Goal: Check status: Check status

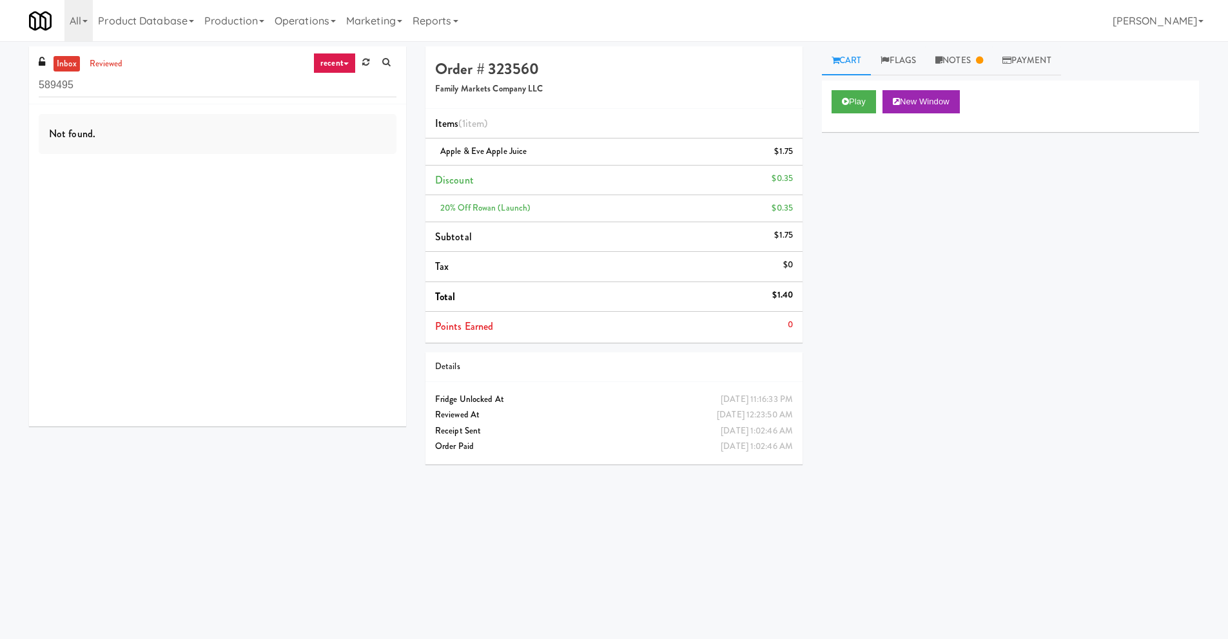
drag, startPoint x: 78, startPoint y: 86, endPoint x: 1, endPoint y: 74, distance: 78.3
click at [1, 74] on div "inbox reviewed recent all unclear take inventory issue suspicious failed recent…" at bounding box center [614, 304] width 1228 height 517
click at [97, 64] on link "reviewed" at bounding box center [106, 64] width 40 height 16
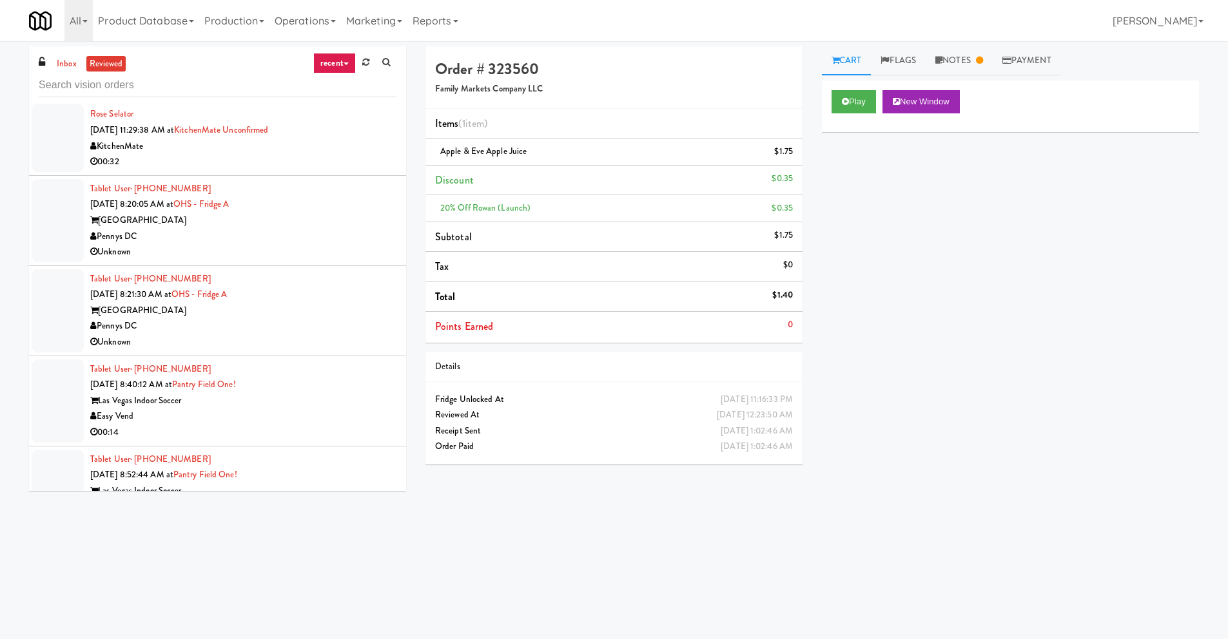
scroll to position [179, 0]
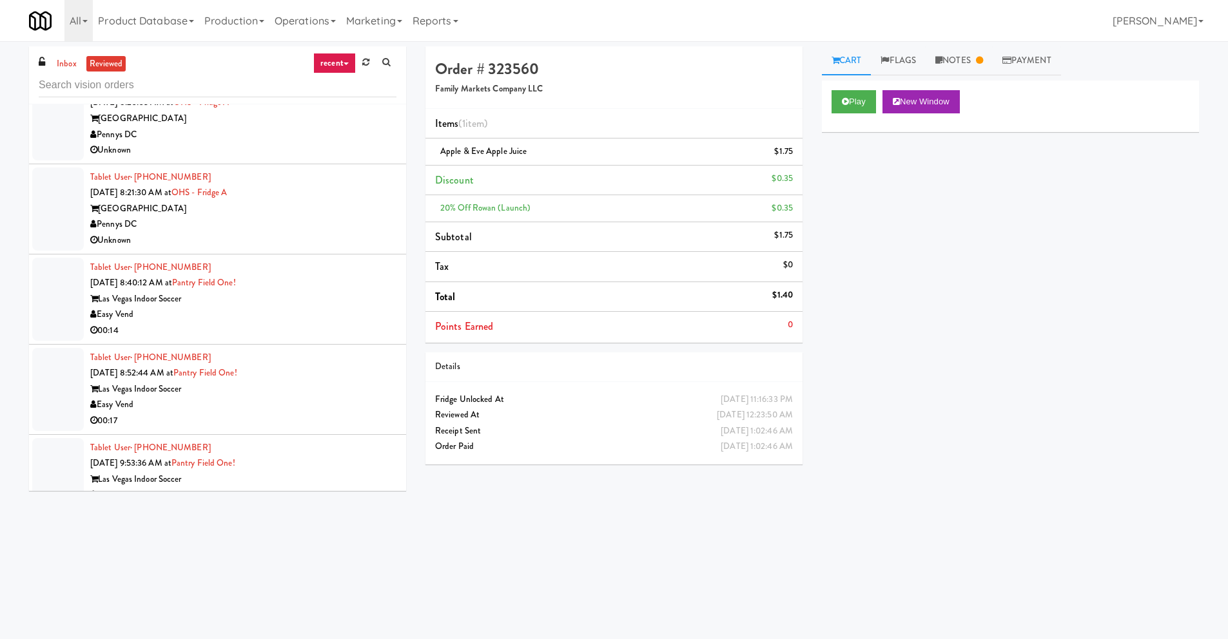
click at [195, 405] on div "Easy Vend" at bounding box center [243, 405] width 306 height 16
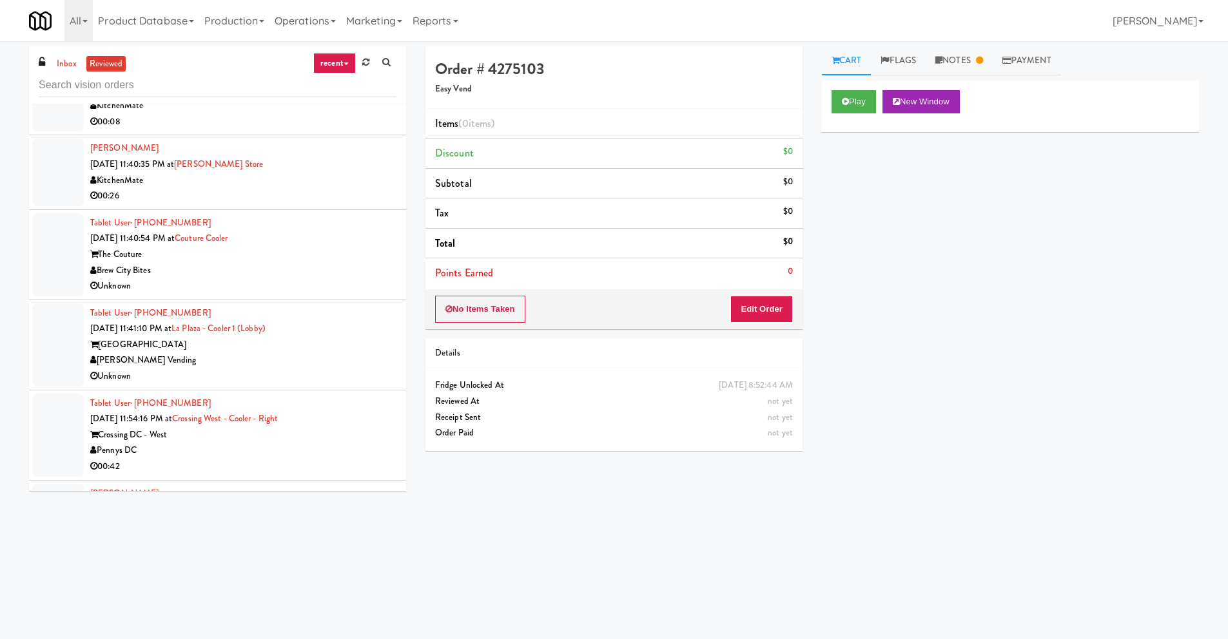
scroll to position [2038, 0]
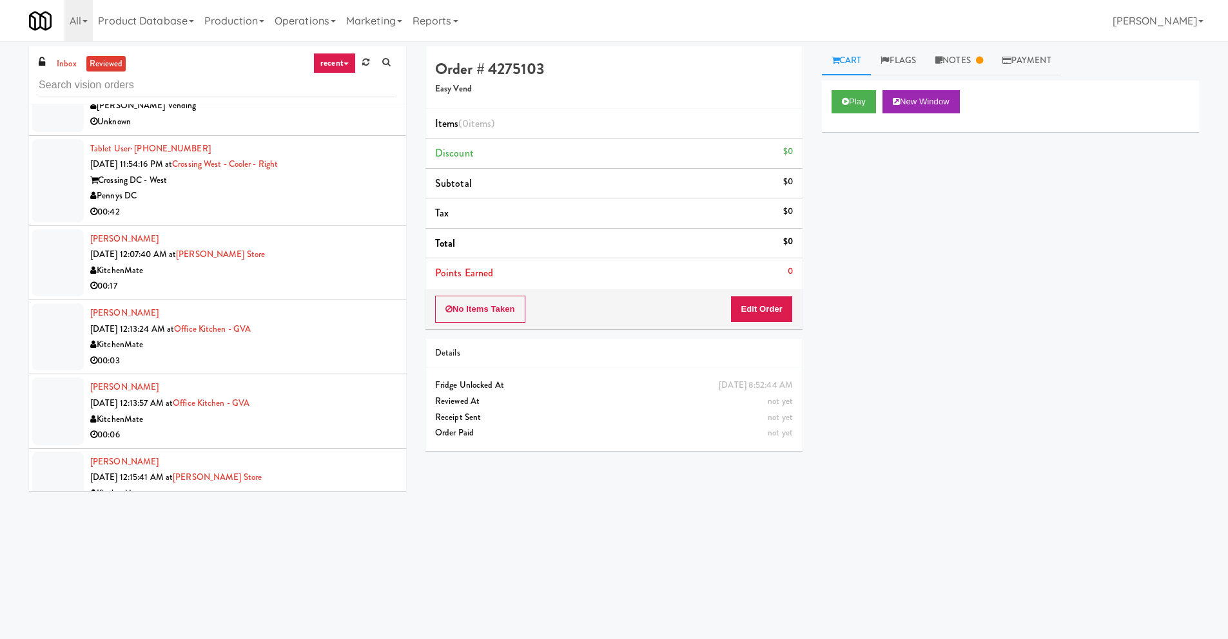
click at [345, 60] on link "recent" at bounding box center [334, 63] width 43 height 21
click at [339, 81] on link "all" at bounding box center [344, 88] width 103 height 23
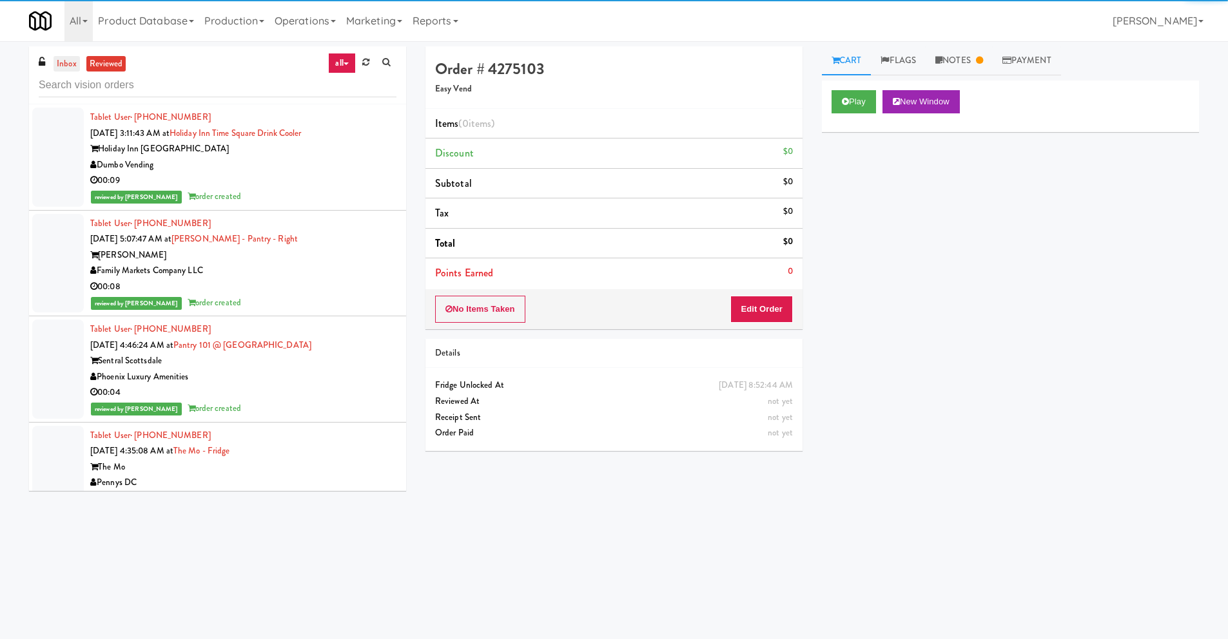
click at [74, 63] on link "inbox" at bounding box center [66, 64] width 26 height 16
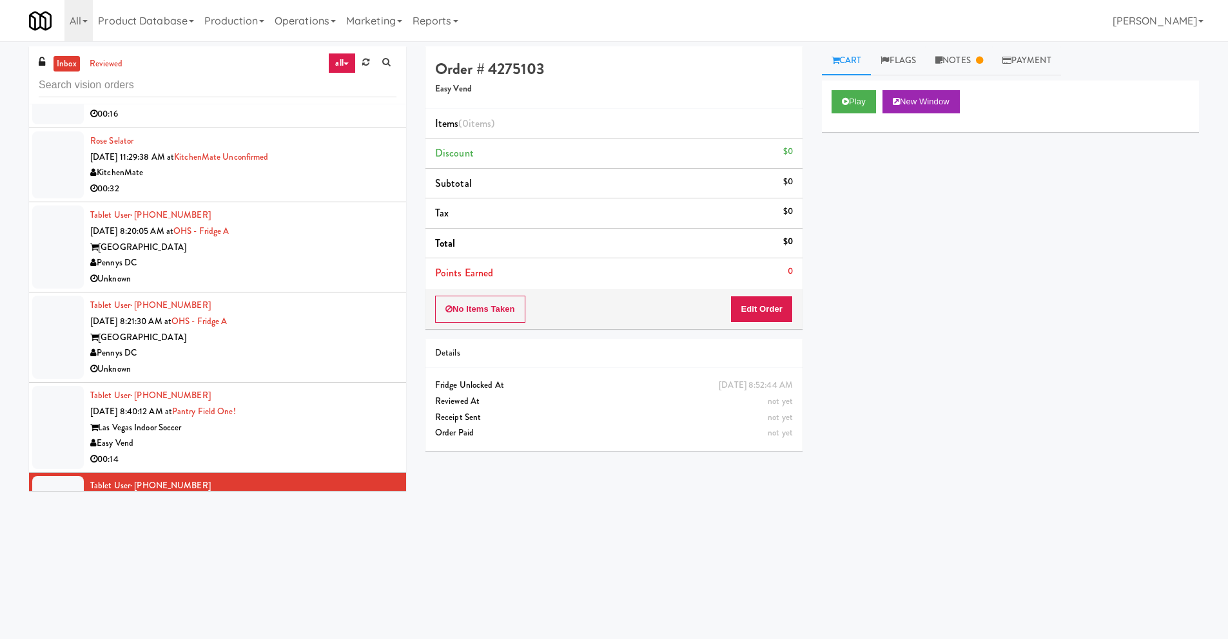
scroll to position [2569, 0]
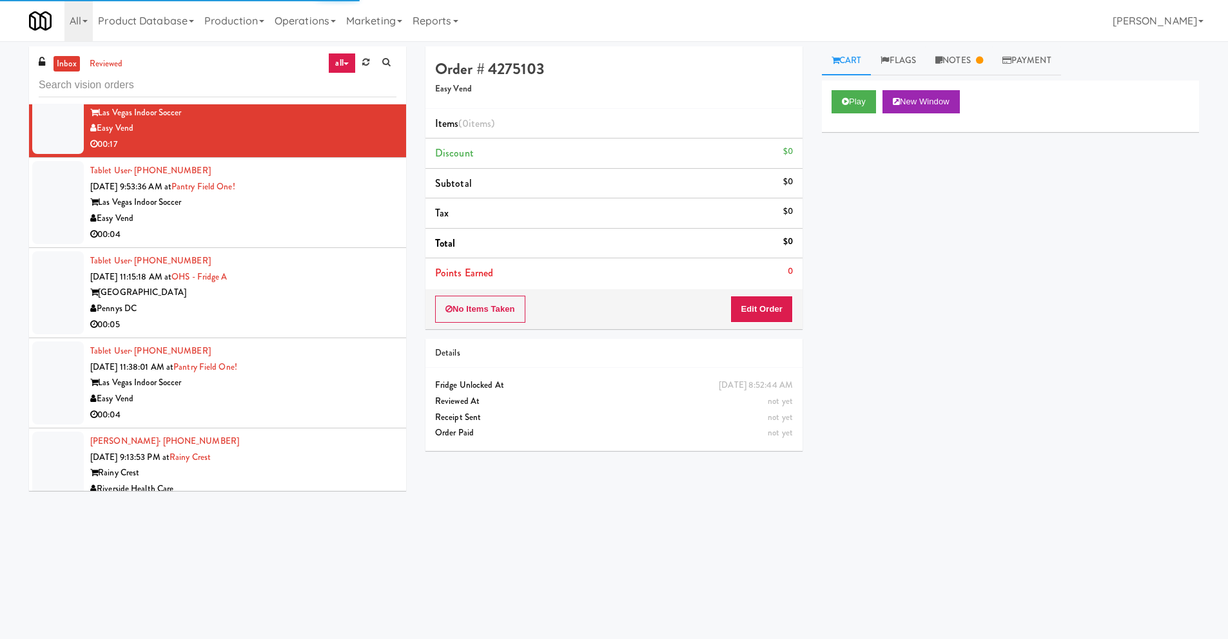
click at [241, 395] on div "Easy Vend" at bounding box center [243, 399] width 306 height 16
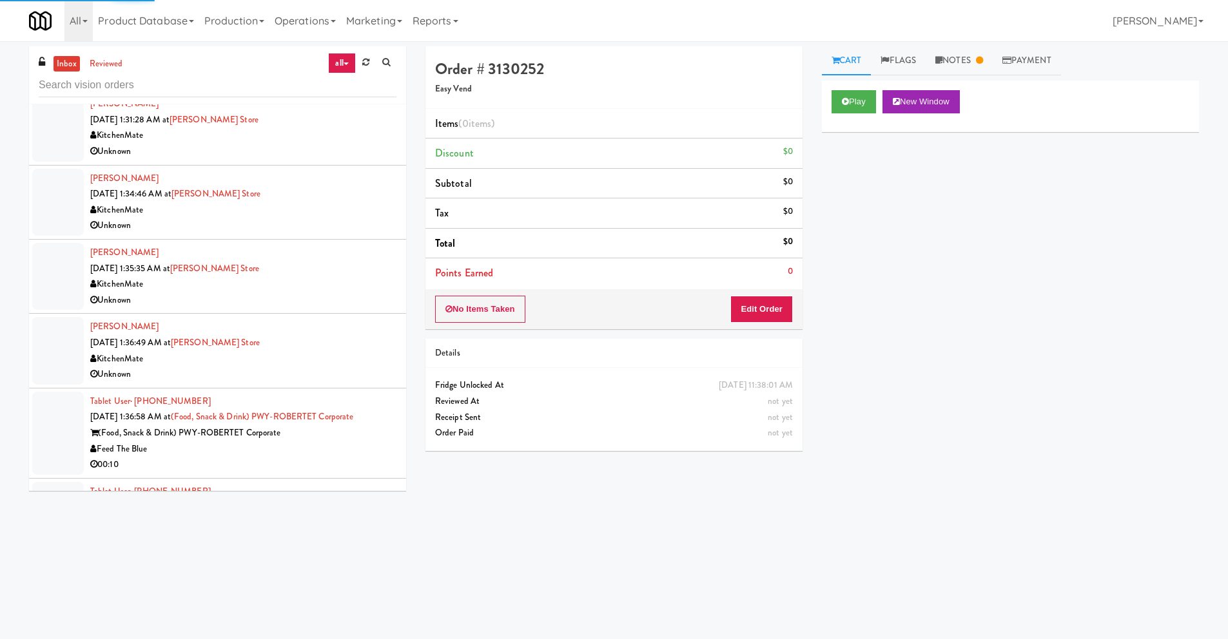
scroll to position [6037, 0]
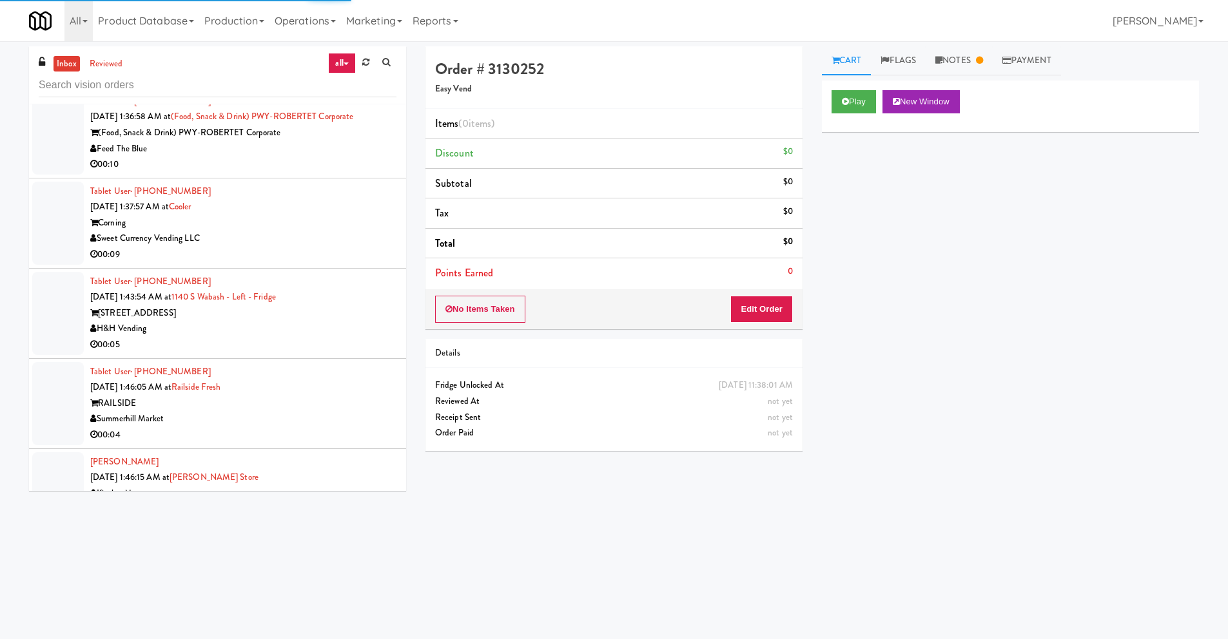
click at [260, 411] on div "Summerhill Market" at bounding box center [243, 419] width 306 height 16
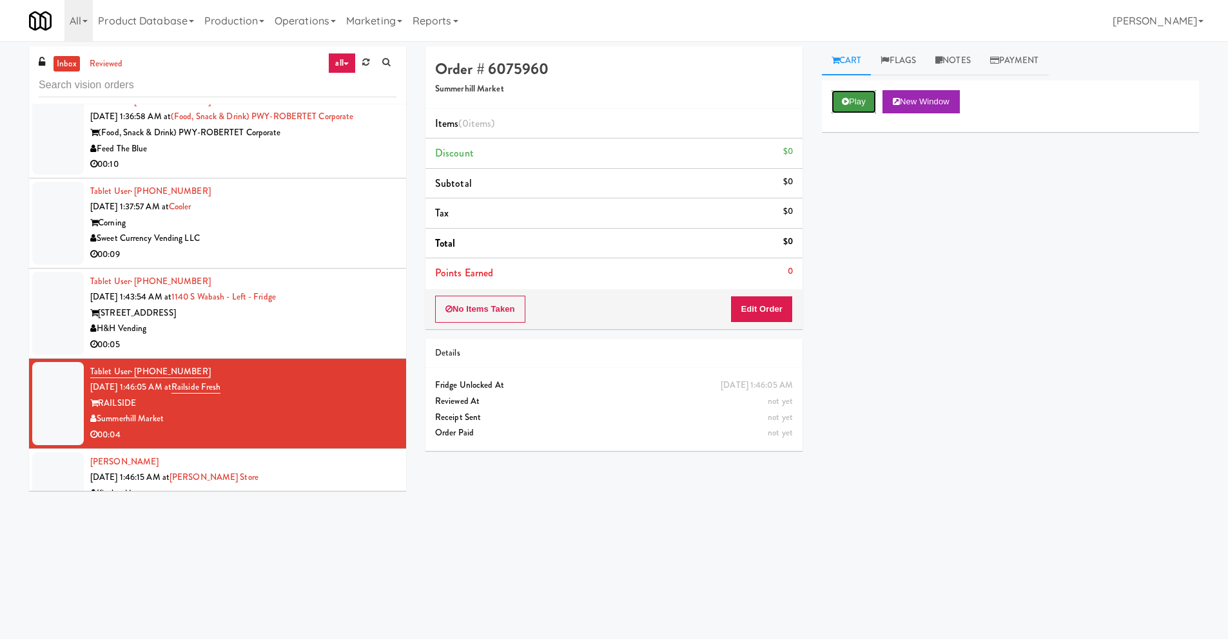
click at [836, 102] on button "Play" at bounding box center [853, 101] width 44 height 23
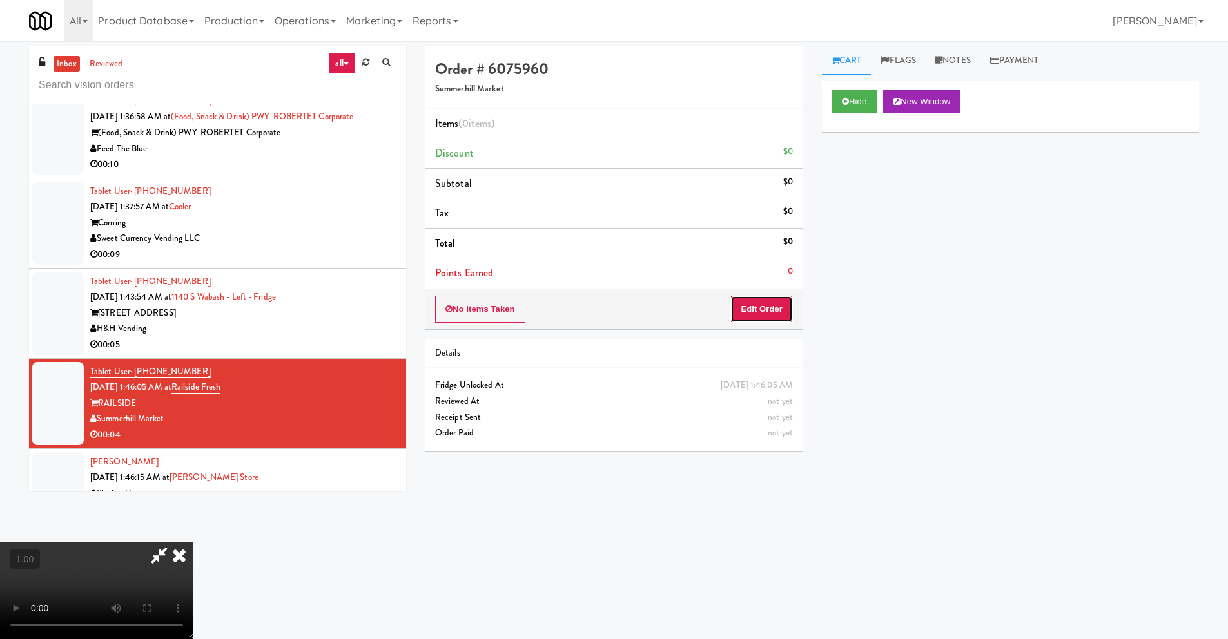
click at [784, 313] on button "Edit Order" at bounding box center [761, 309] width 63 height 27
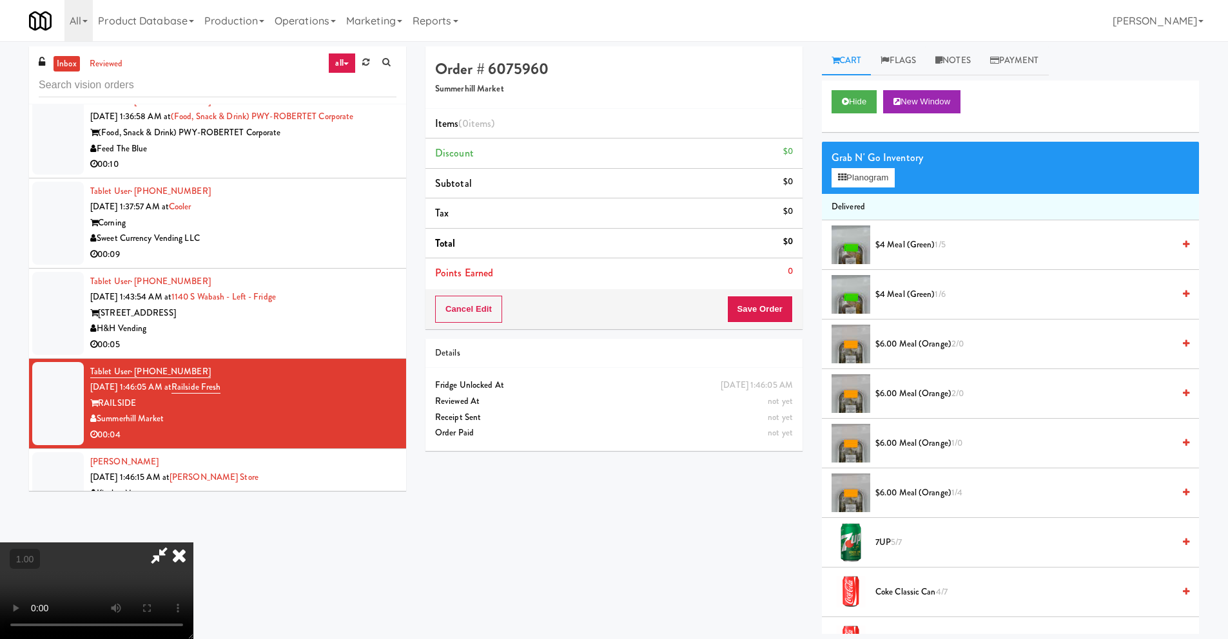
click at [193, 543] on icon at bounding box center [179, 556] width 28 height 26
